Goal: Task Accomplishment & Management: Use online tool/utility

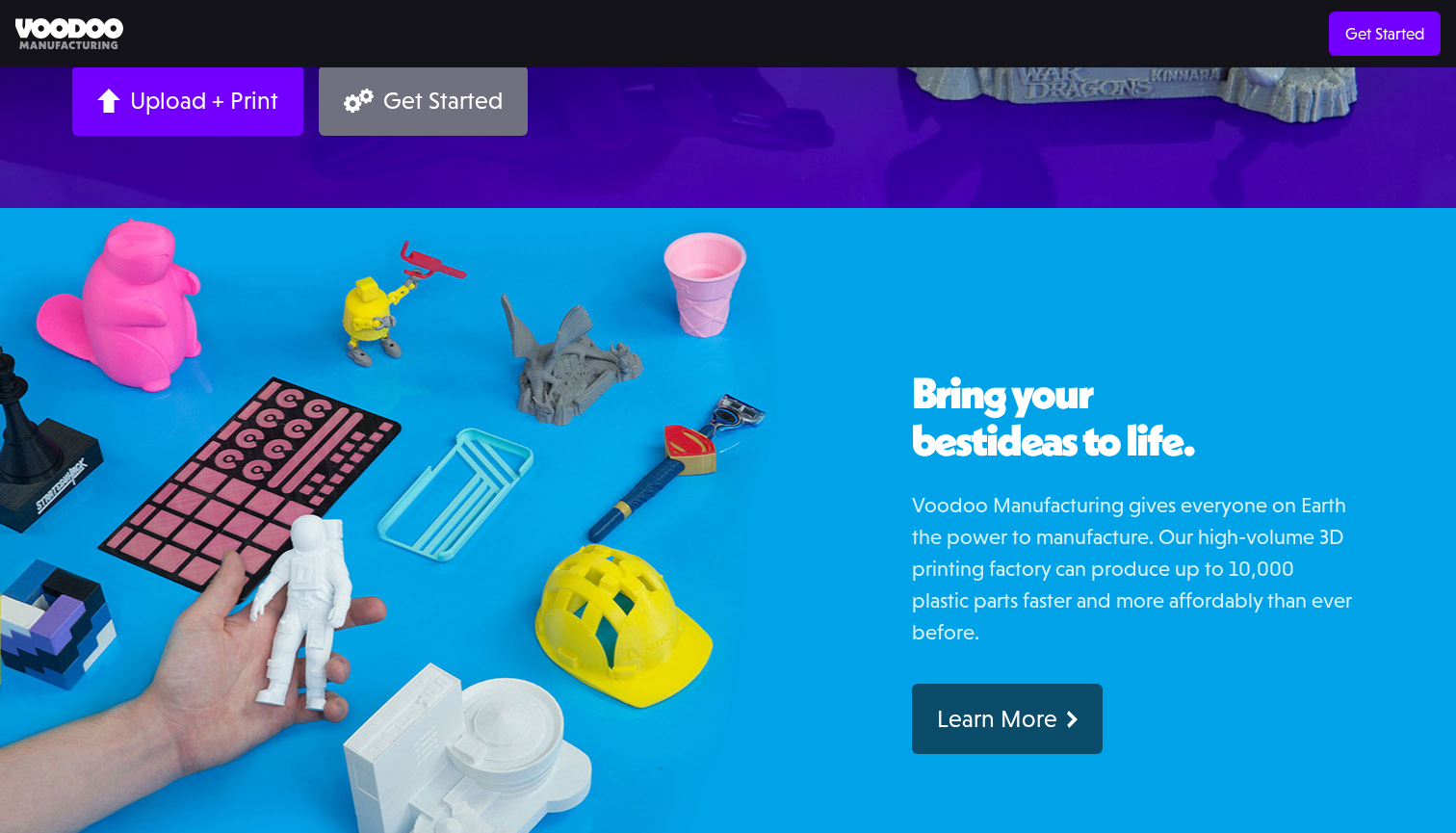
scroll to position [567, 0]
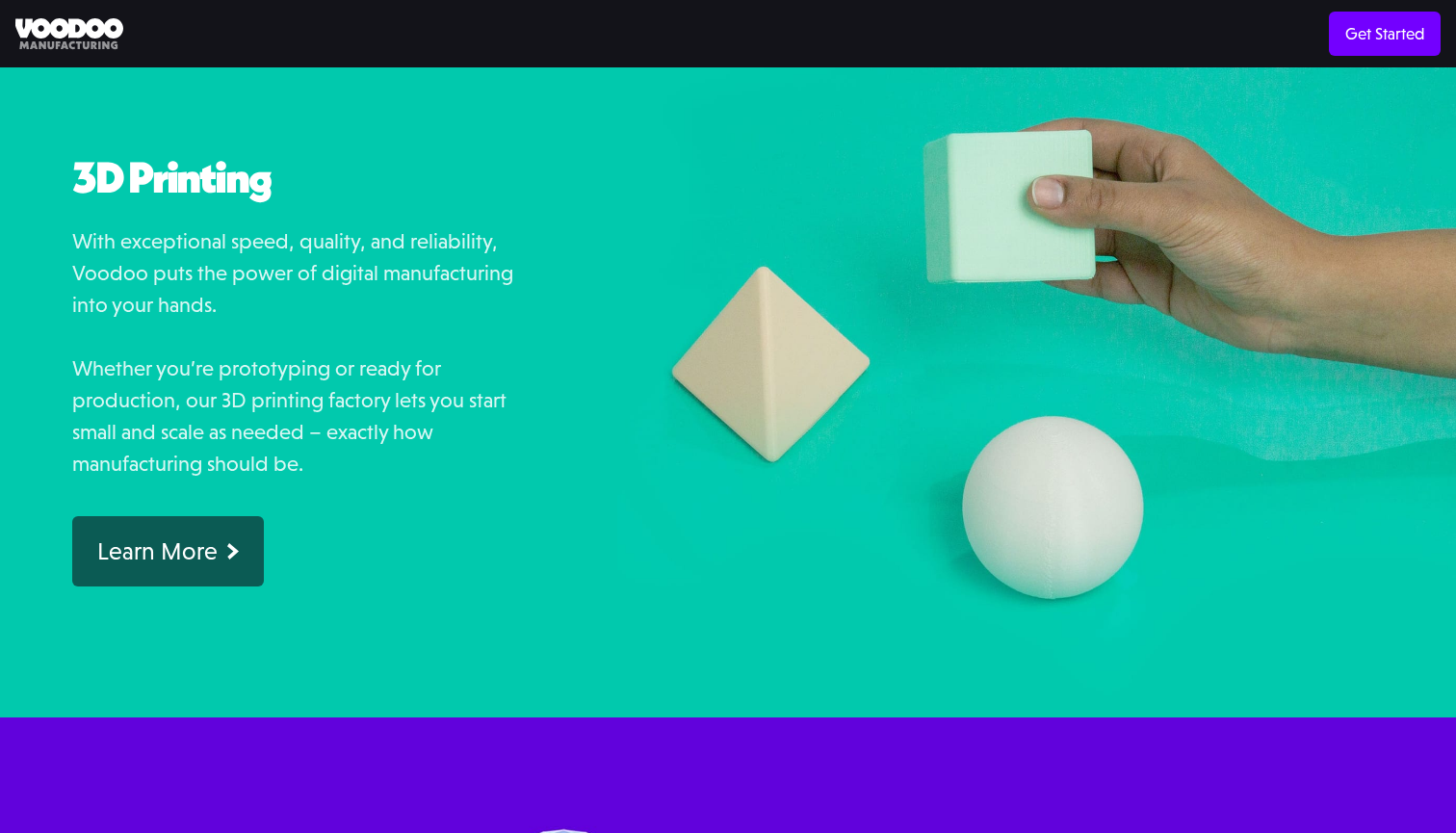
scroll to position [1442, 0]
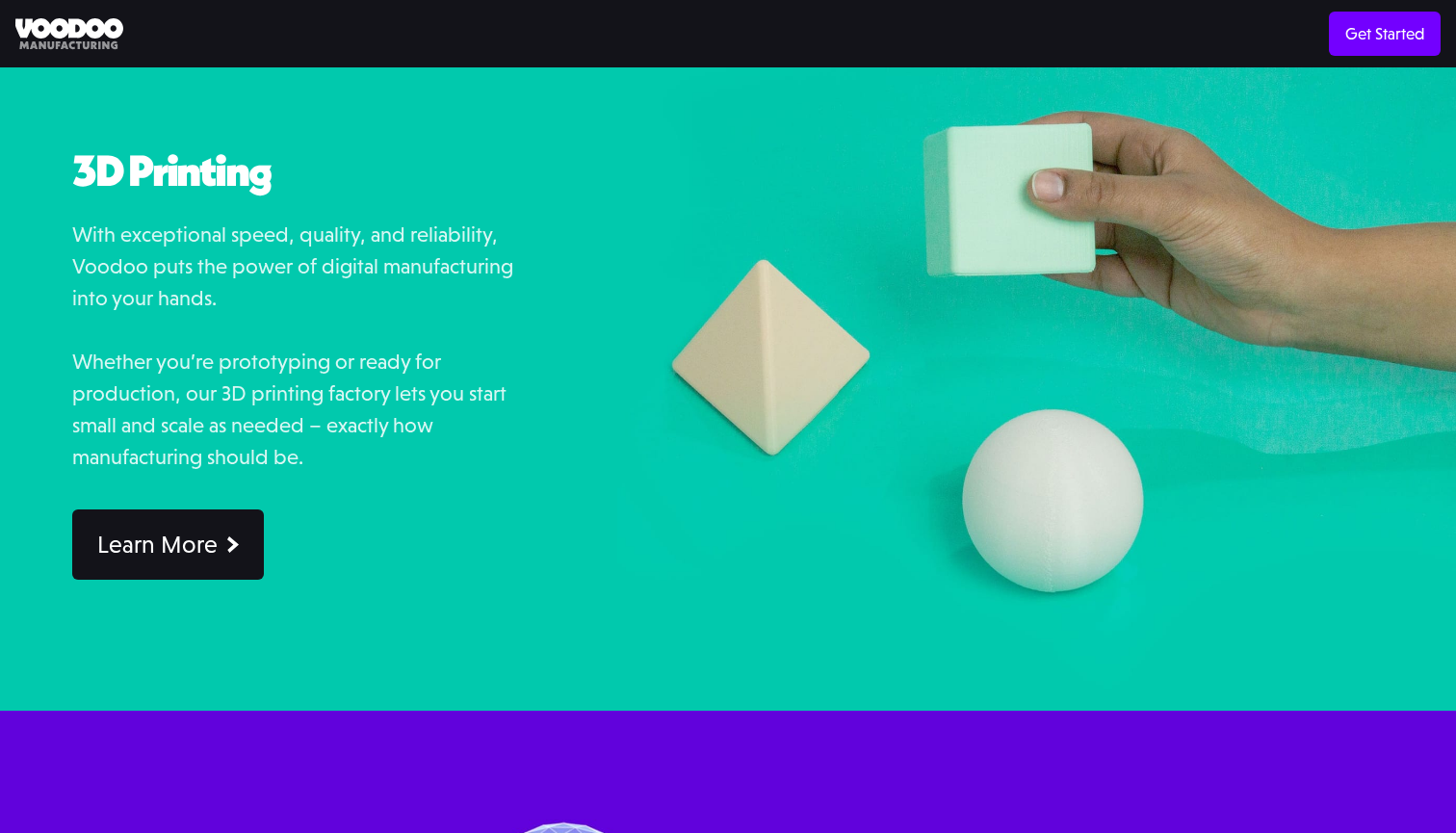
click at [234, 553] on link "Learn More" at bounding box center [168, 545] width 191 height 70
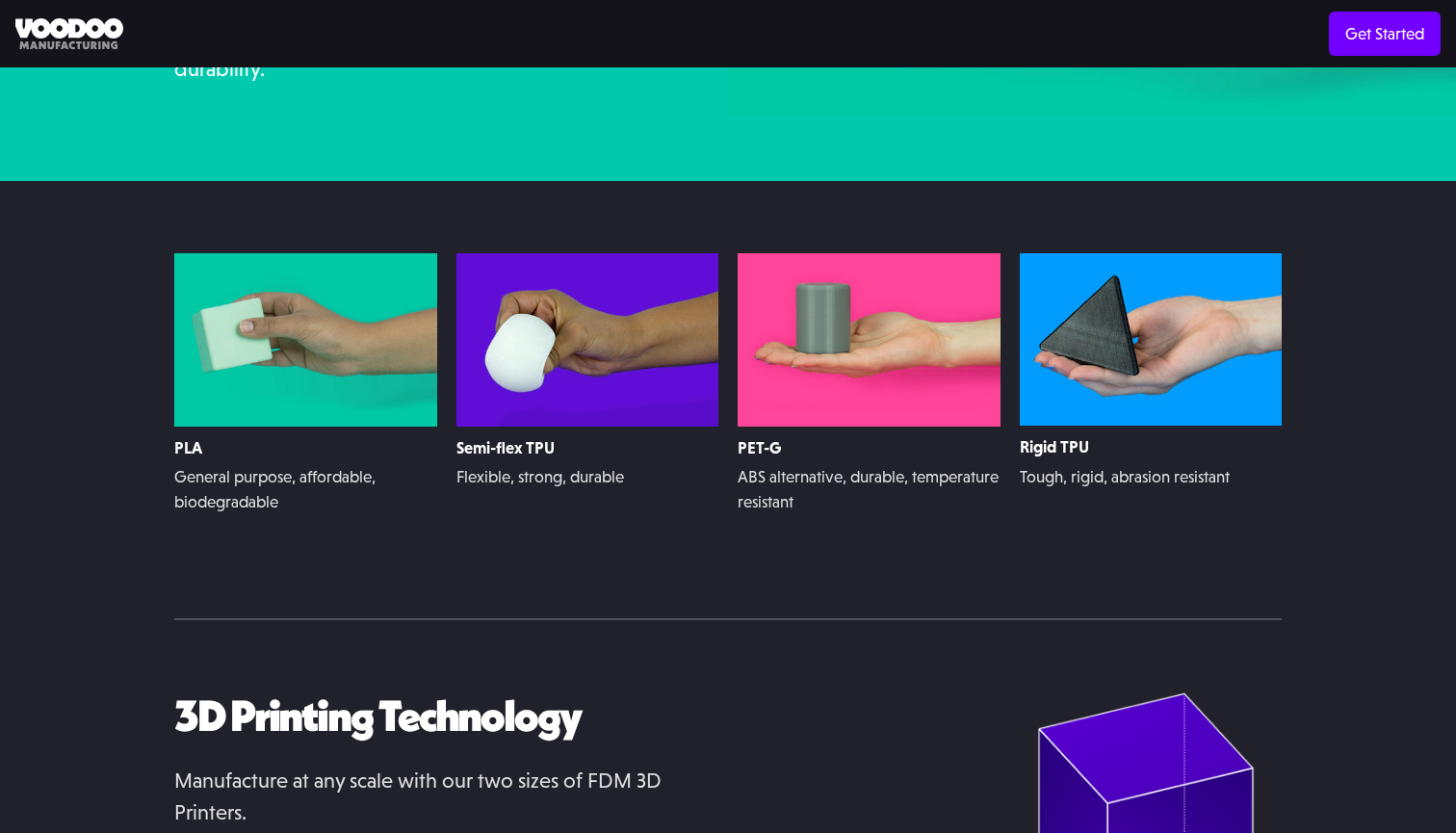
scroll to position [3486, 0]
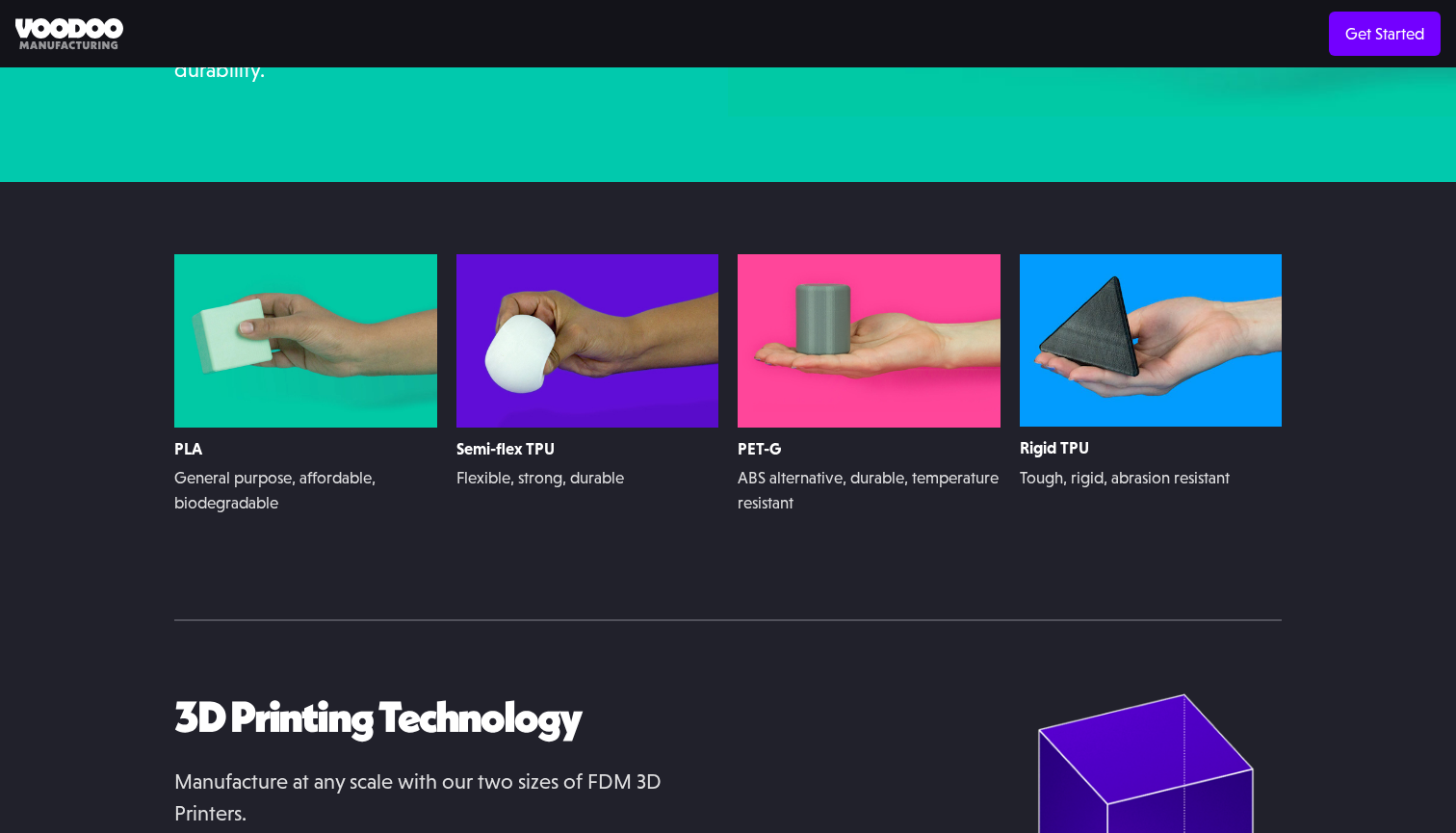
click at [1052, 438] on h5 "Rigid TPU" at bounding box center [1150, 448] width 263 height 20
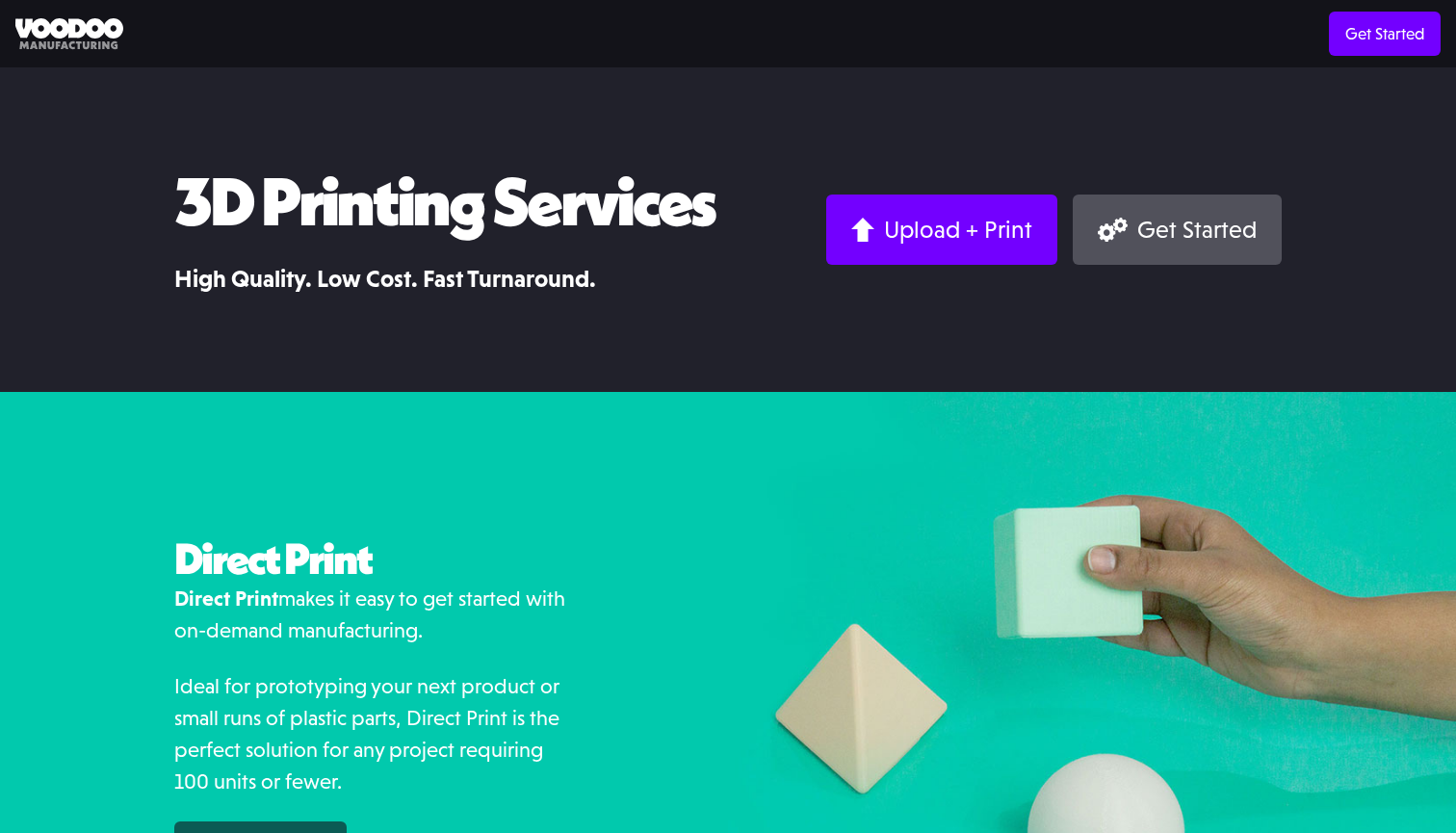
scroll to position [0, 0]
click at [1370, 28] on link "Get Started" at bounding box center [1385, 33] width 111 height 44
